Goal: Transaction & Acquisition: Purchase product/service

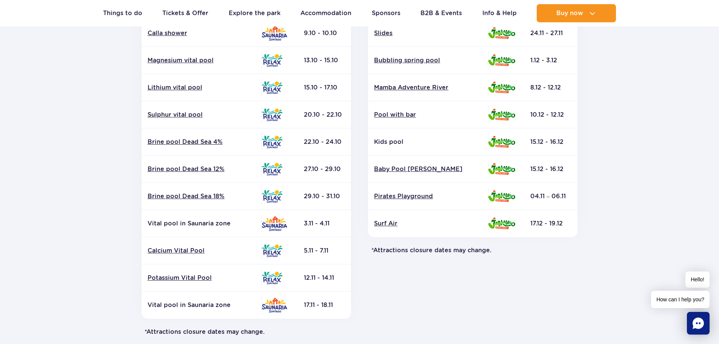
scroll to position [227, 0]
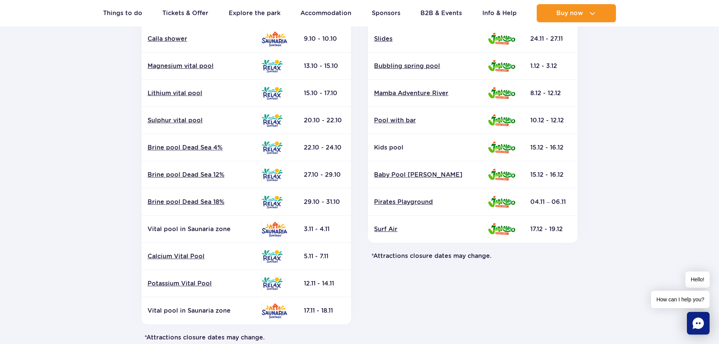
drag, startPoint x: 305, startPoint y: 199, endPoint x: 332, endPoint y: 206, distance: 27.7
click at [328, 204] on td "29.10 - 31.10" at bounding box center [324, 201] width 53 height 27
click at [332, 206] on td "29.10 - 31.10" at bounding box center [324, 201] width 53 height 27
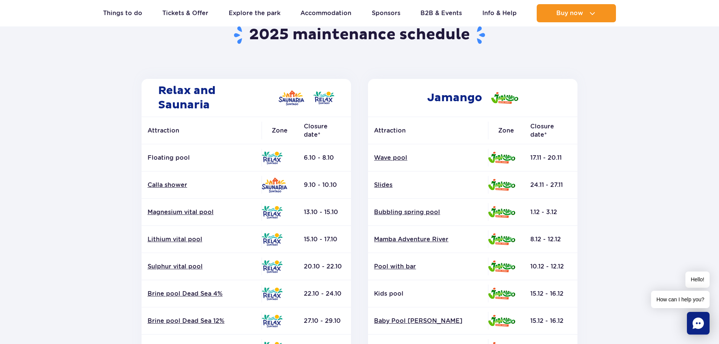
scroll to position [76, 0]
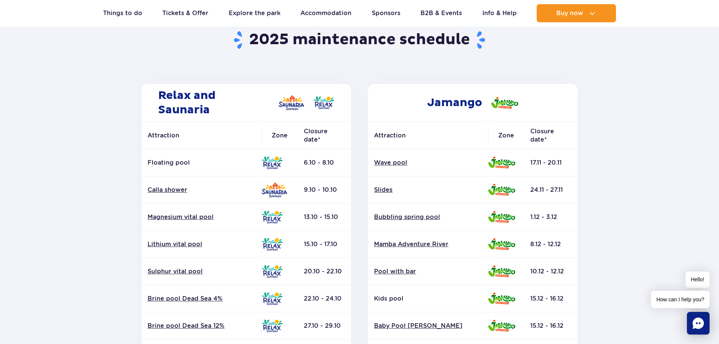
drag, startPoint x: 269, startPoint y: 112, endPoint x: 296, endPoint y: 115, distance: 27.3
click at [296, 115] on h2 "Relax and Saunaria" at bounding box center [247, 103] width 210 height 38
click at [296, 114] on h2 "Relax and Saunaria" at bounding box center [247, 103] width 210 height 38
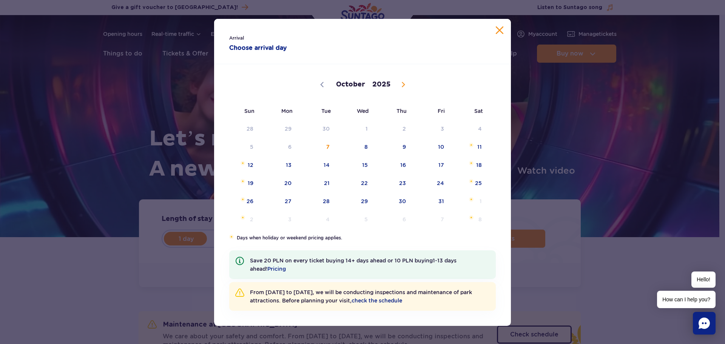
click at [397, 80] on span at bounding box center [403, 84] width 13 height 13
select select "11"
click at [397, 80] on span at bounding box center [403, 84] width 13 height 13
type input "2026"
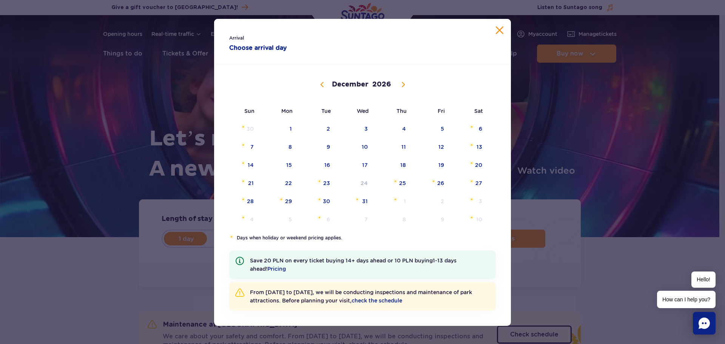
select select "0"
click at [317, 80] on span at bounding box center [320, 84] width 13 height 13
type input "2025"
click at [317, 80] on span at bounding box center [322, 84] width 13 height 13
select select "10"
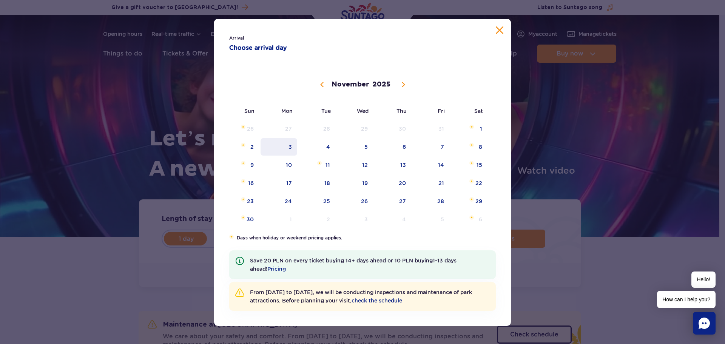
click at [287, 145] on span "3" at bounding box center [279, 146] width 38 height 17
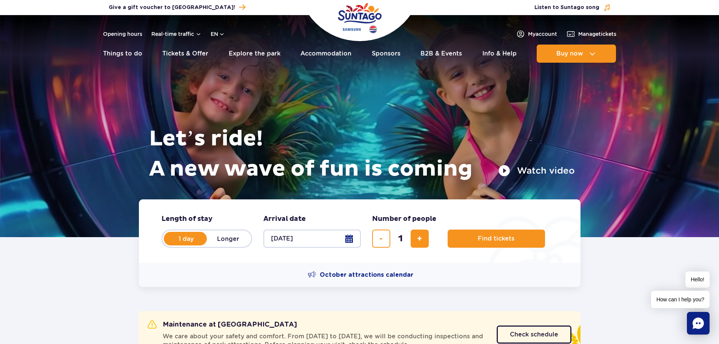
click at [342, 228] on fieldset "Arrival date Arrival date in hero 03.11.25" at bounding box center [311, 230] width 97 height 33
click at [344, 234] on button "03.11.25" at bounding box center [311, 239] width 97 height 18
select select "10"
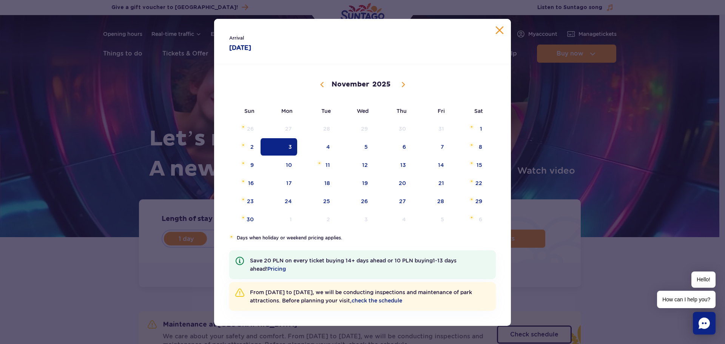
click at [496, 31] on button "Close calendar" at bounding box center [500, 30] width 8 height 8
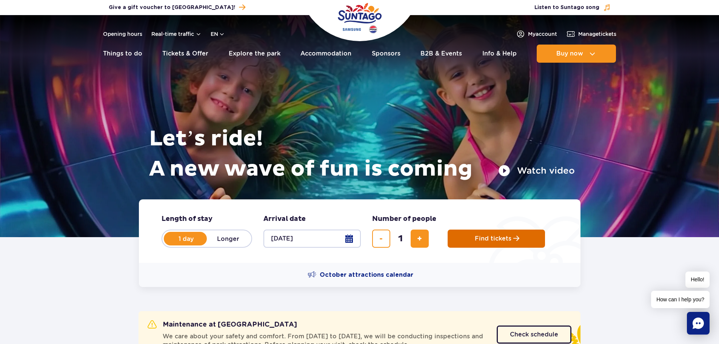
click at [468, 238] on button "Find tickets" at bounding box center [496, 239] width 97 height 18
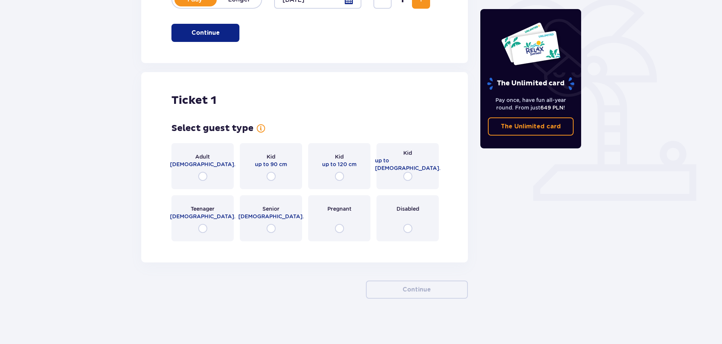
click at [206, 174] on input "radio" at bounding box center [202, 176] width 9 height 9
radio input "true"
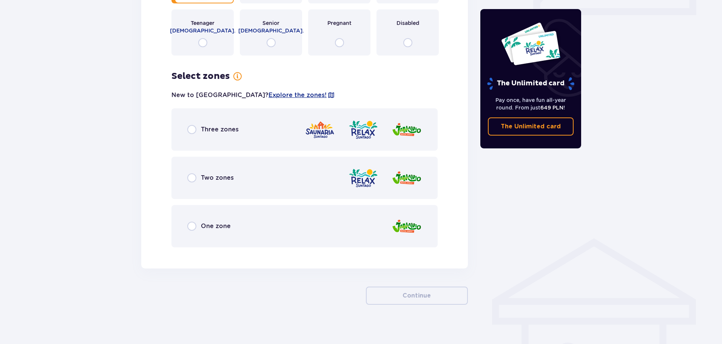
scroll to position [381, 0]
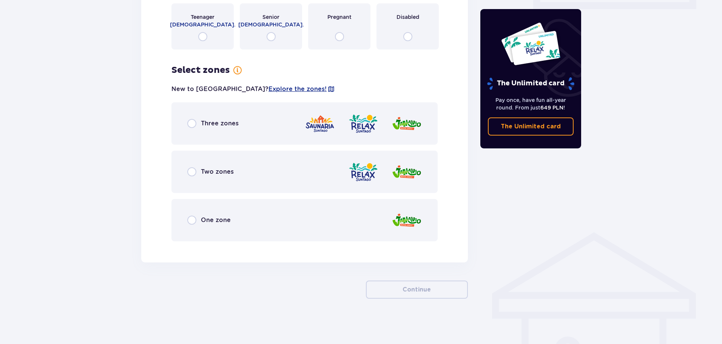
click at [194, 173] on input "radio" at bounding box center [191, 171] width 9 height 9
radio input "true"
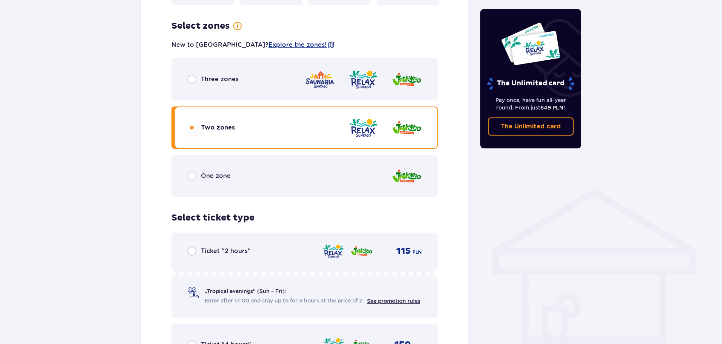
scroll to position [598, 0]
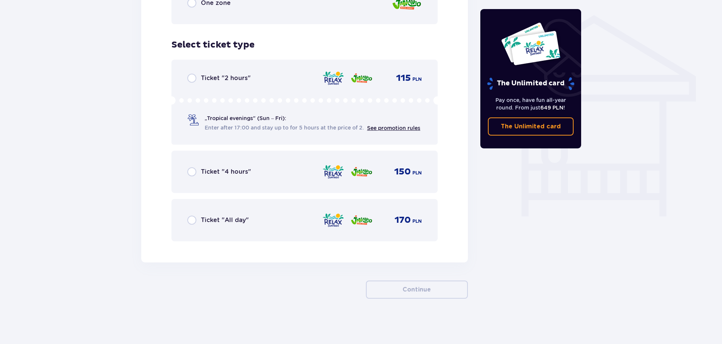
click at [205, 172] on span "Ticket "4 hours"" at bounding box center [226, 172] width 50 height 8
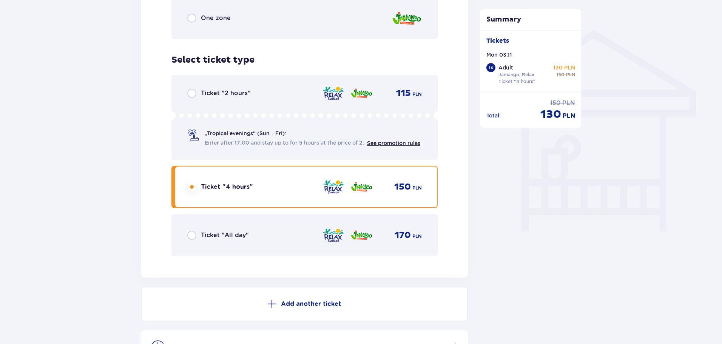
scroll to position [604, 0]
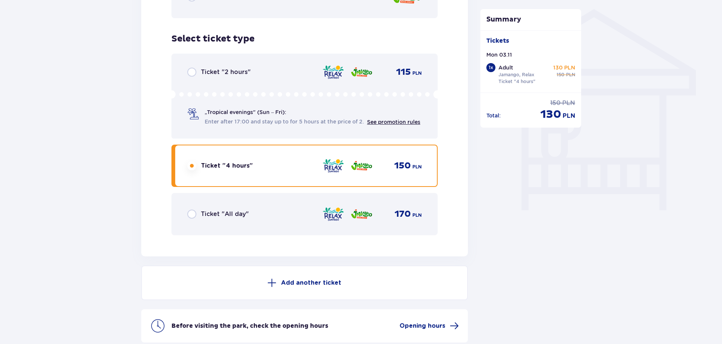
click at [282, 217] on div "Ticket "All day" 170 PLN" at bounding box center [304, 214] width 234 height 16
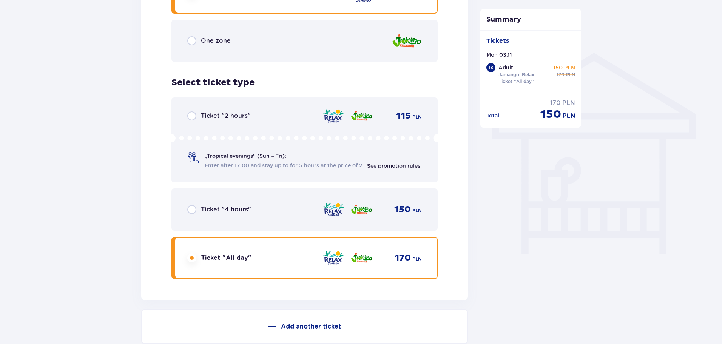
scroll to position [524, 0]
